Goal: Task Accomplishment & Management: Use online tool/utility

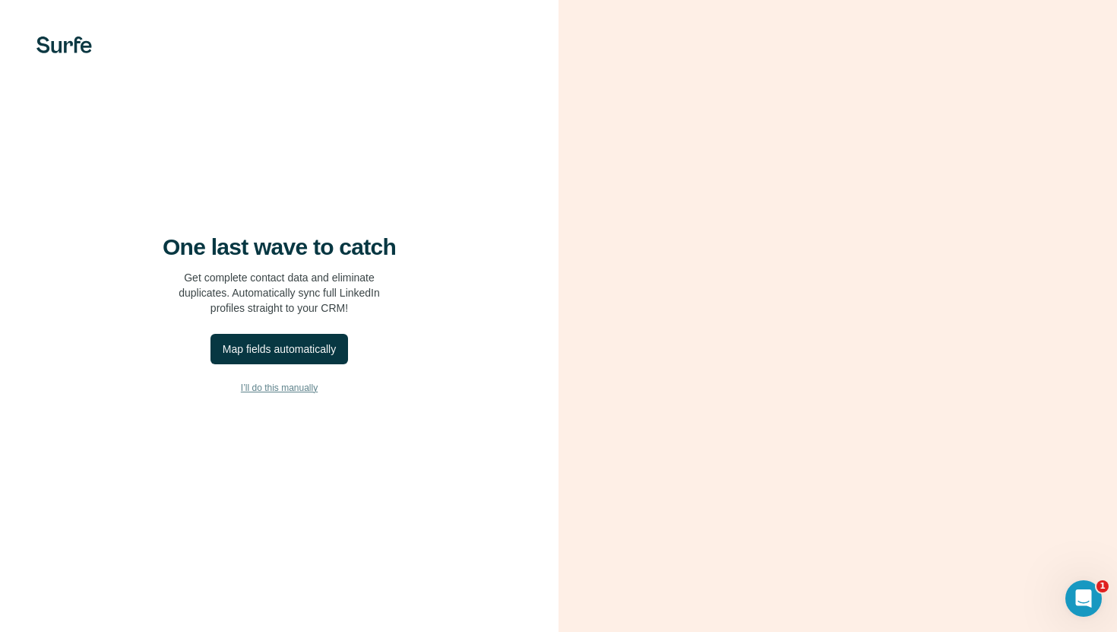
click at [294, 382] on span "I’ll do this manually" at bounding box center [279, 388] width 77 height 14
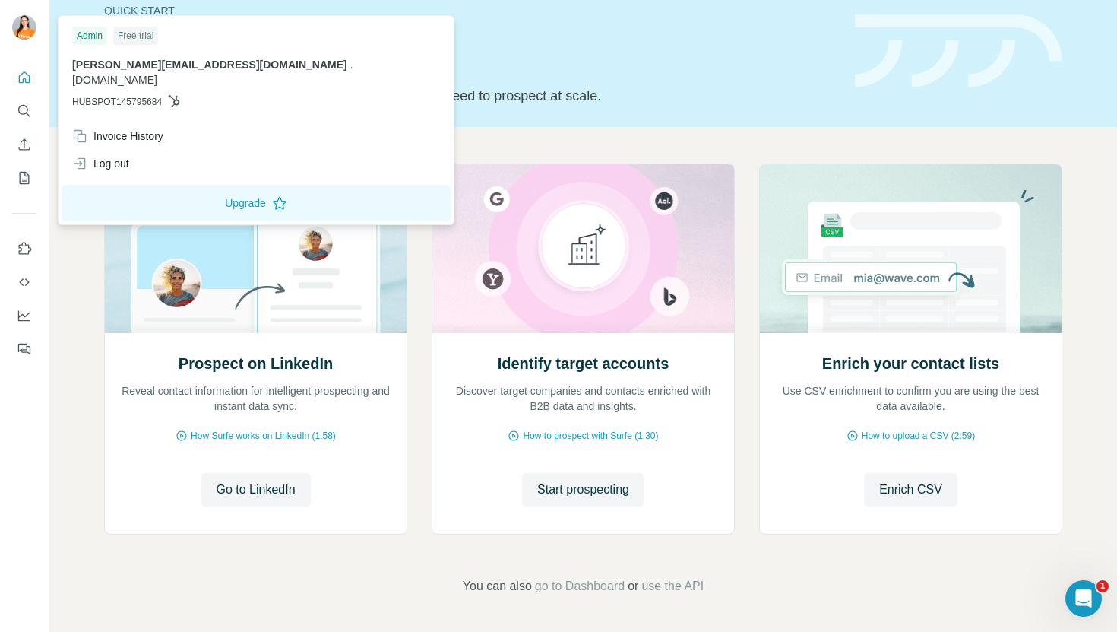
click at [28, 31] on img at bounding box center [24, 27] width 24 height 24
click at [147, 192] on button "Upgrade" at bounding box center [256, 203] width 389 height 36
